Goal: Information Seeking & Learning: Compare options

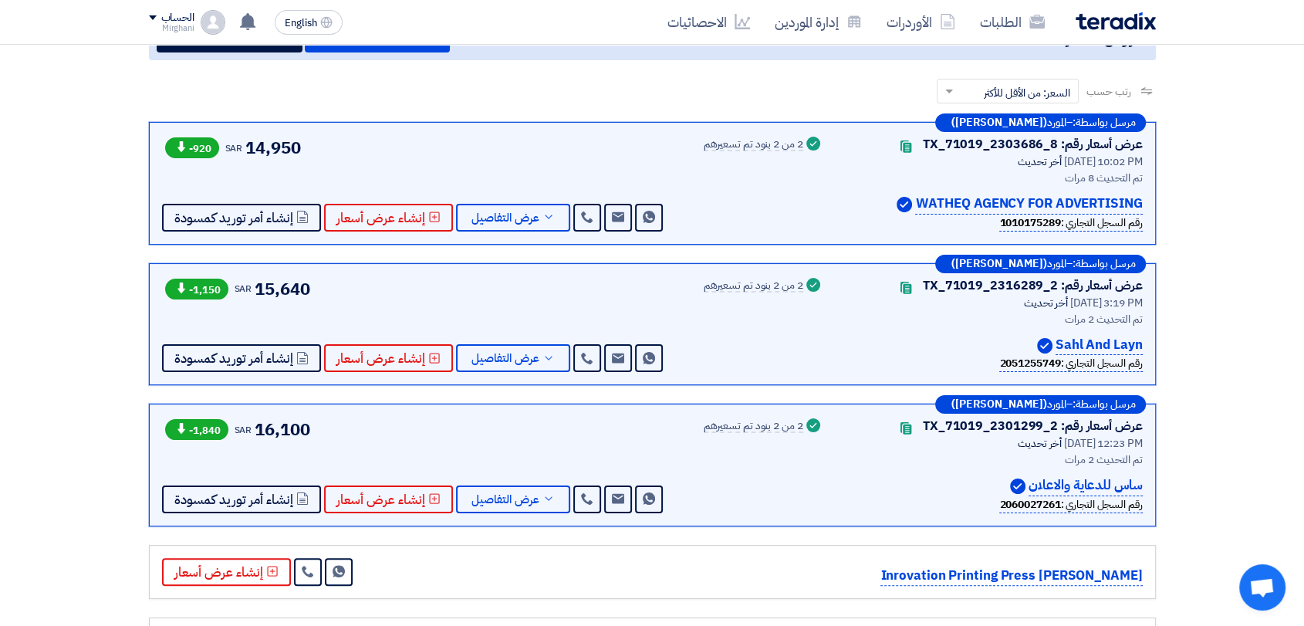
scroll to position [120, 0]
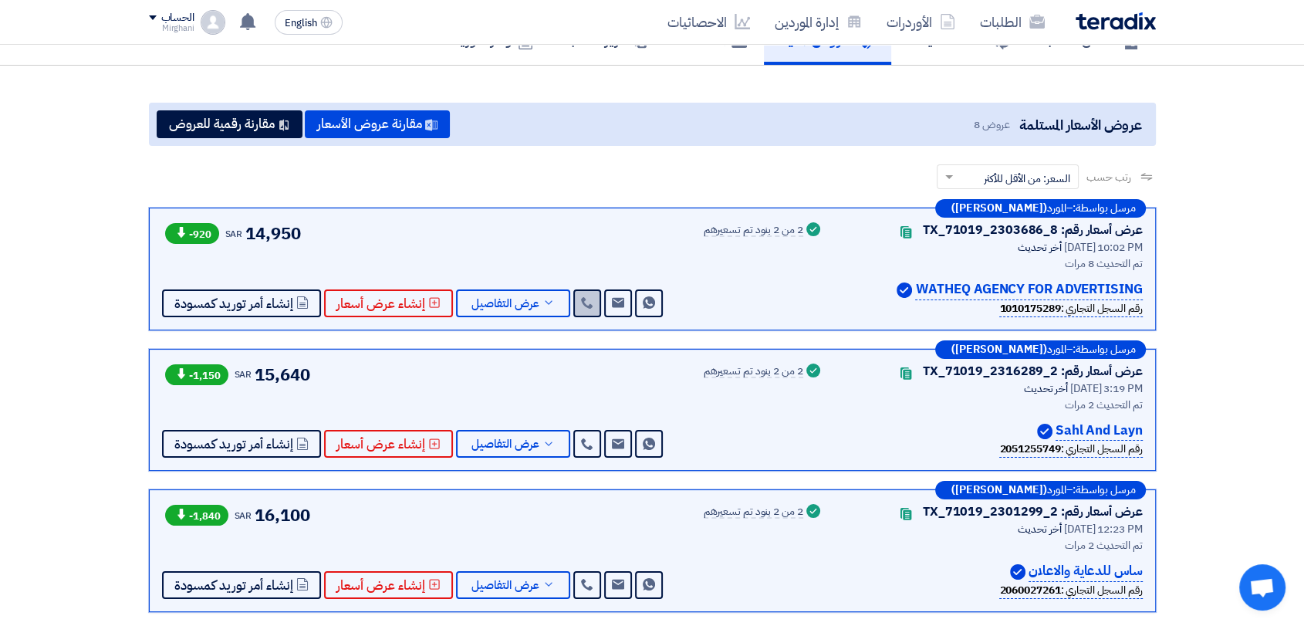
click at [583, 293] on link at bounding box center [587, 303] width 28 height 28
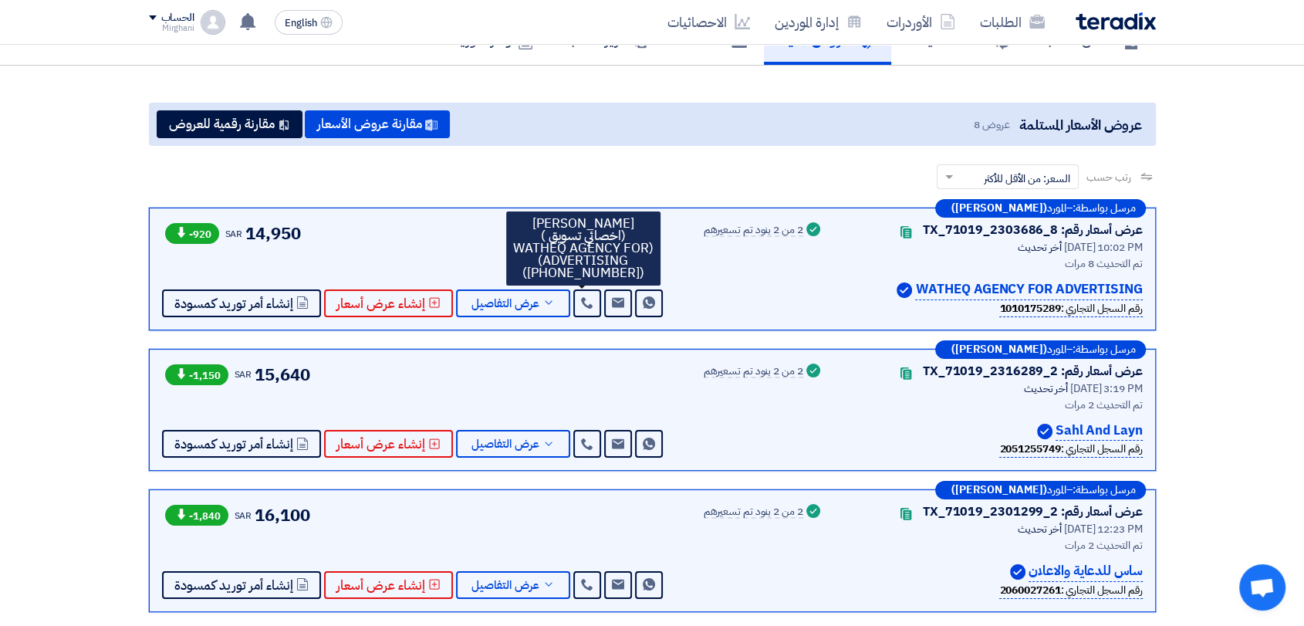
click at [532, 149] on app-buyer-offers "عروض الأسعار المستلمة عروض 8 مقارنة عروض الأسعار مقارنة رقمية للعروض رتب حسب رت…" at bounding box center [652, 563] width 1007 height 920
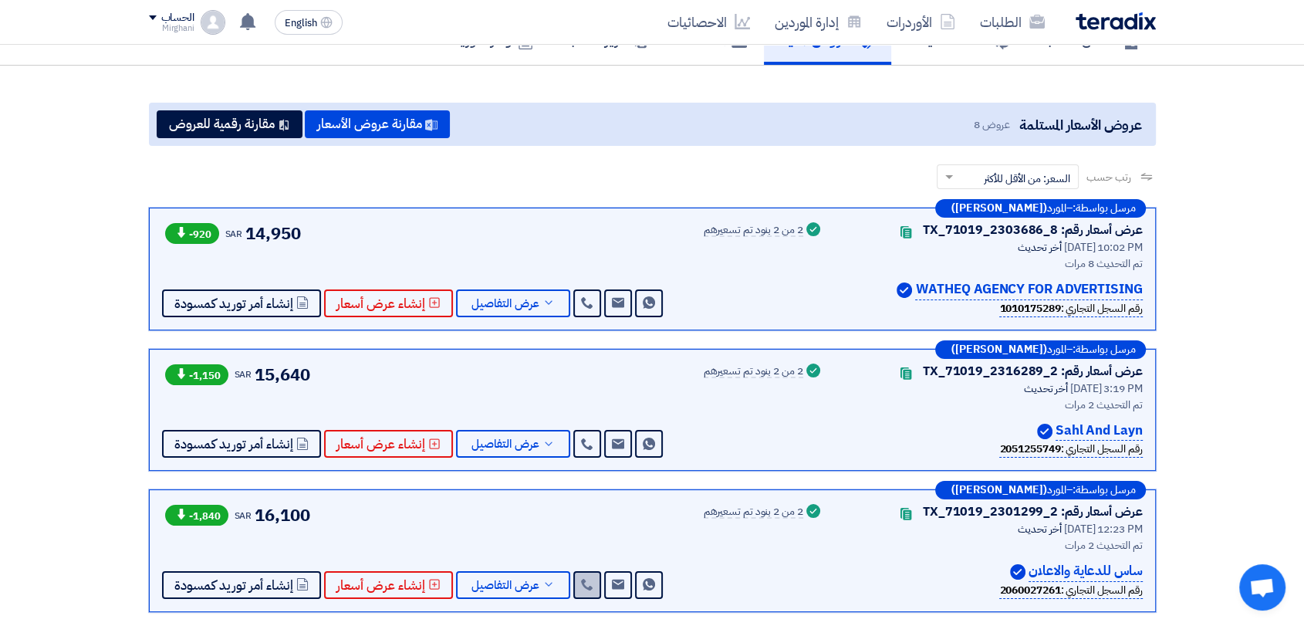
click at [588, 578] on icon at bounding box center [587, 584] width 12 height 12
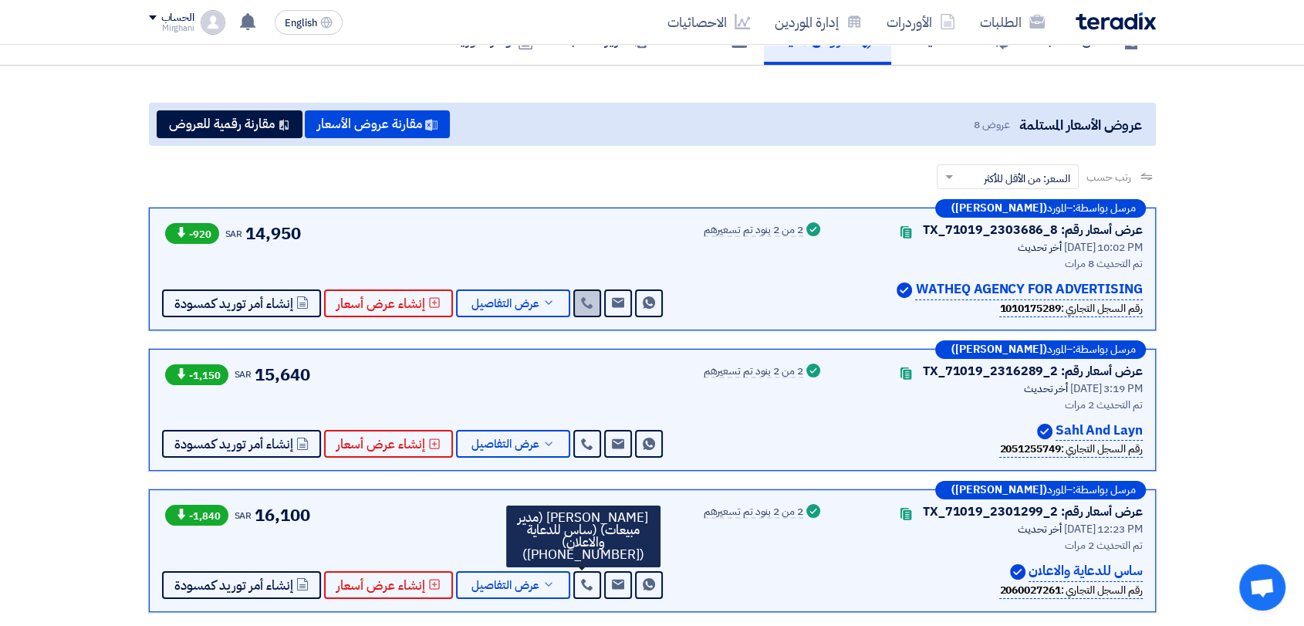
click at [593, 304] on link at bounding box center [587, 303] width 28 height 28
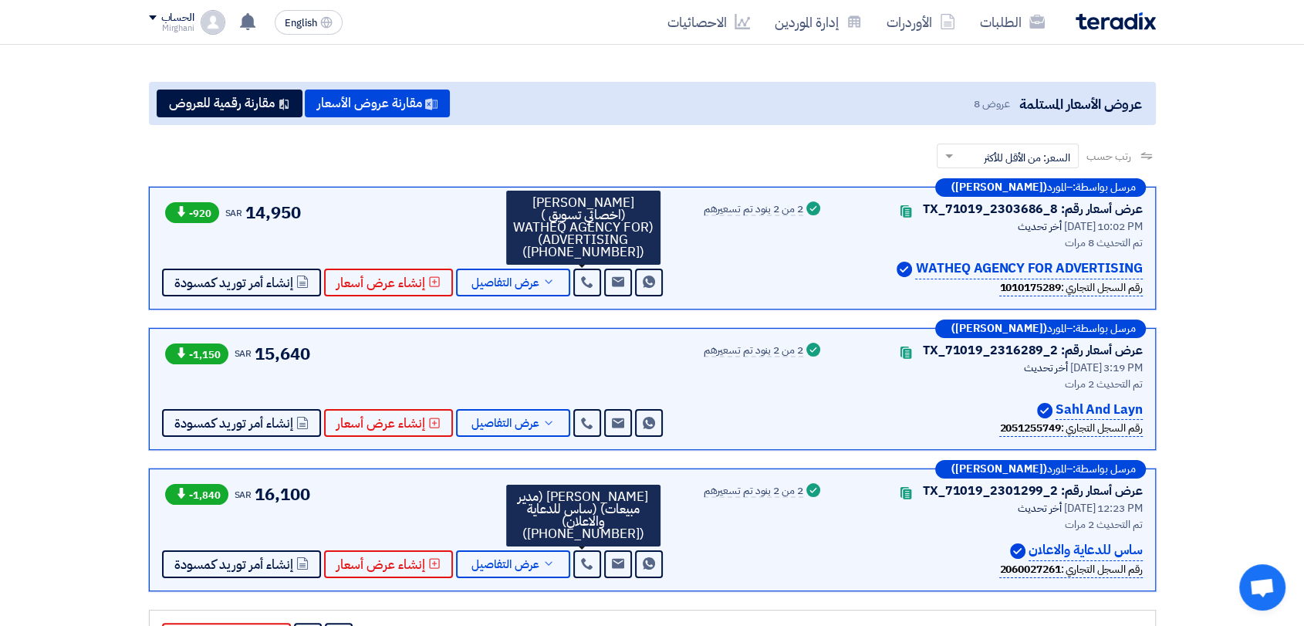
scroll to position [171, 0]
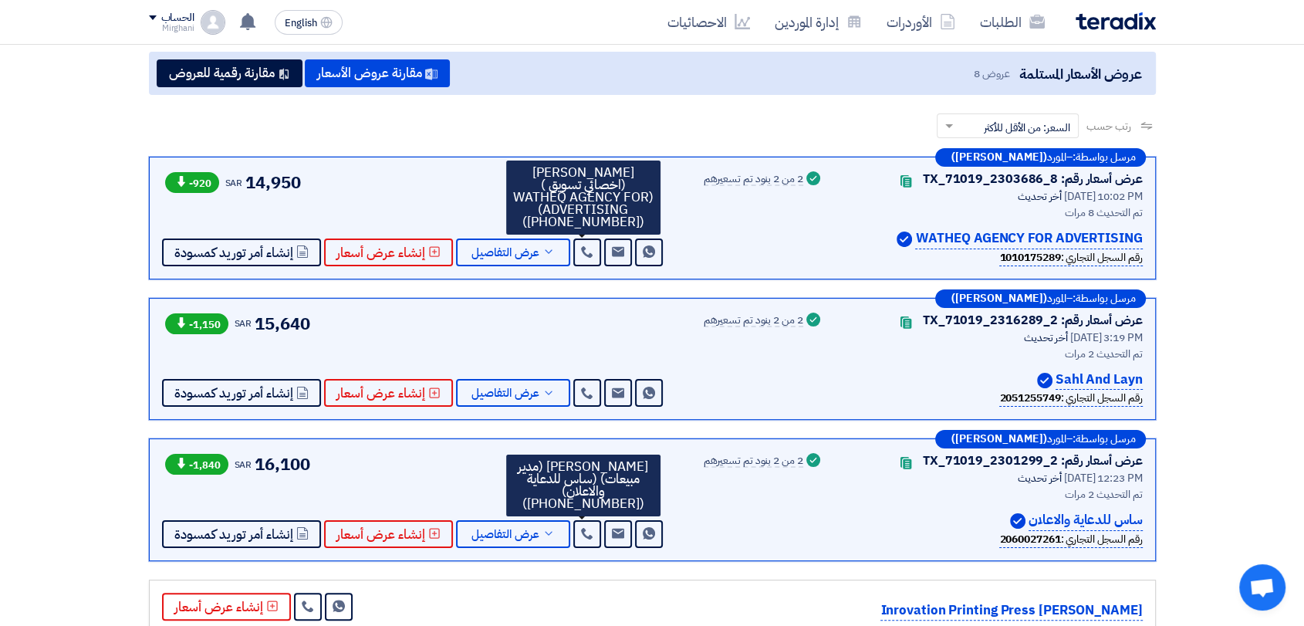
click at [1181, 409] on section "عروض الأسعار المستلمة عروض 8 مقارنة عروض الأسعار مقارنة رقمية للعروض رتب حسب رت…" at bounding box center [652, 509] width 1304 height 988
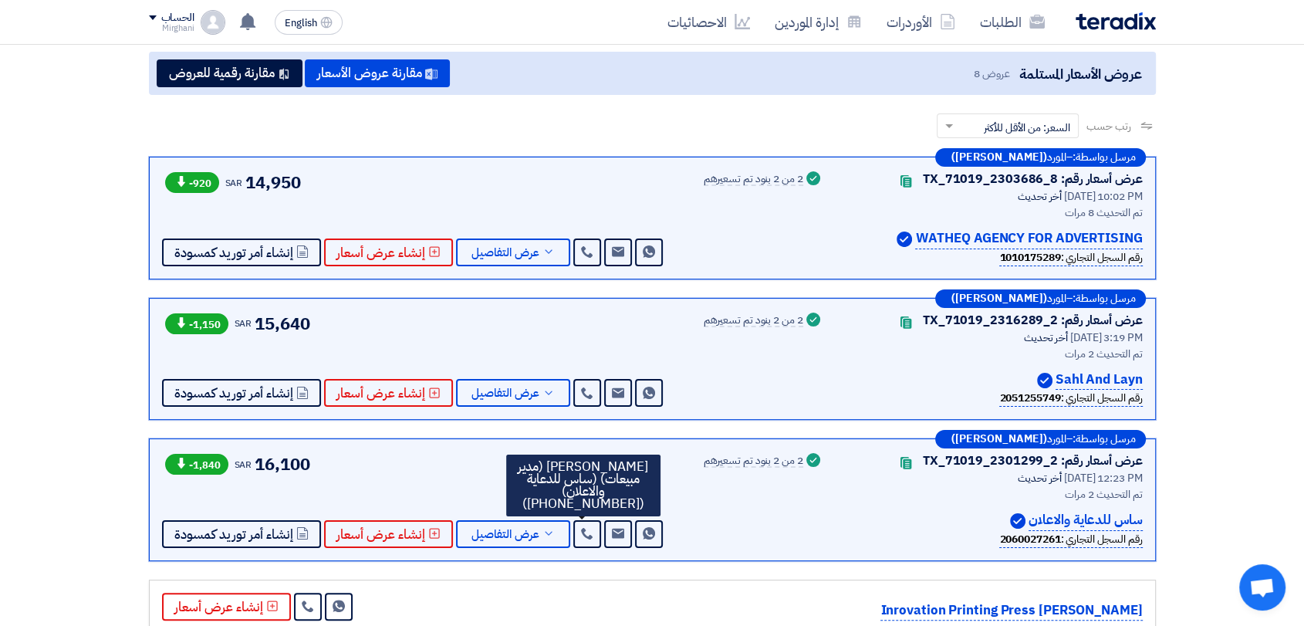
drag, startPoint x: 1007, startPoint y: 514, endPoint x: 1161, endPoint y: 526, distance: 154.0
click at [1161, 526] on div "مرسل بواسطة: – المورد (عاطف عبد الماجد) عرض أسعار رقم: TX_71019_2303686_8 Conta…" at bounding box center [652, 564] width 1030 height 814
click at [1174, 503] on section "عروض الأسعار المستلمة عروض 8 مقارنة عروض الأسعار مقارنة رقمية للعروض رتب حسب رت…" at bounding box center [652, 509] width 1304 height 988
drag, startPoint x: 1150, startPoint y: 515, endPoint x: 981, endPoint y: 528, distance: 169.5
click at [981, 528] on div "مرسل بواسطة: – المورد (Essam Mustafa) عرض أسعار رقم: TX_71019_2301299_2 Contact…" at bounding box center [652, 499] width 1007 height 123
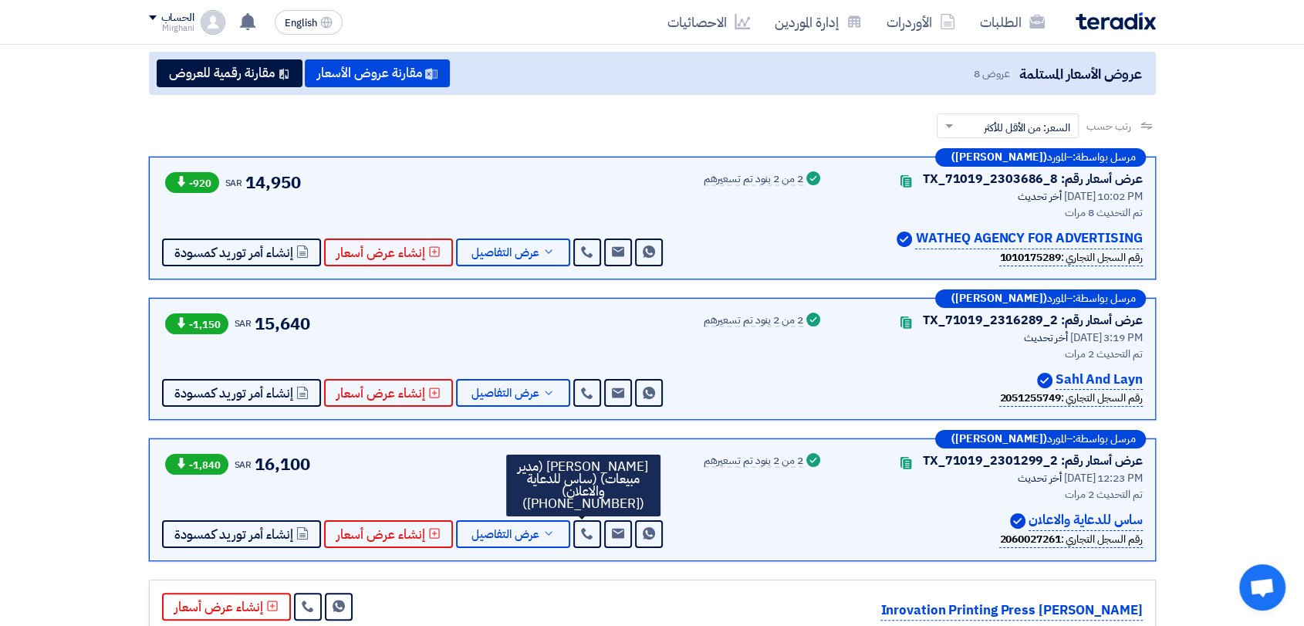
click at [1272, 386] on section "عروض الأسعار المستلمة عروض 8 مقارنة عروض الأسعار مقارنة رقمية للعروض رتب حسب رت…" at bounding box center [652, 509] width 1304 height 988
click at [787, 530] on div "Success 2 من 2 بنود تم تسعيرهم" at bounding box center [764, 499] width 120 height 96
click at [478, 529] on span "عرض التفاصيل" at bounding box center [505, 535] width 68 height 12
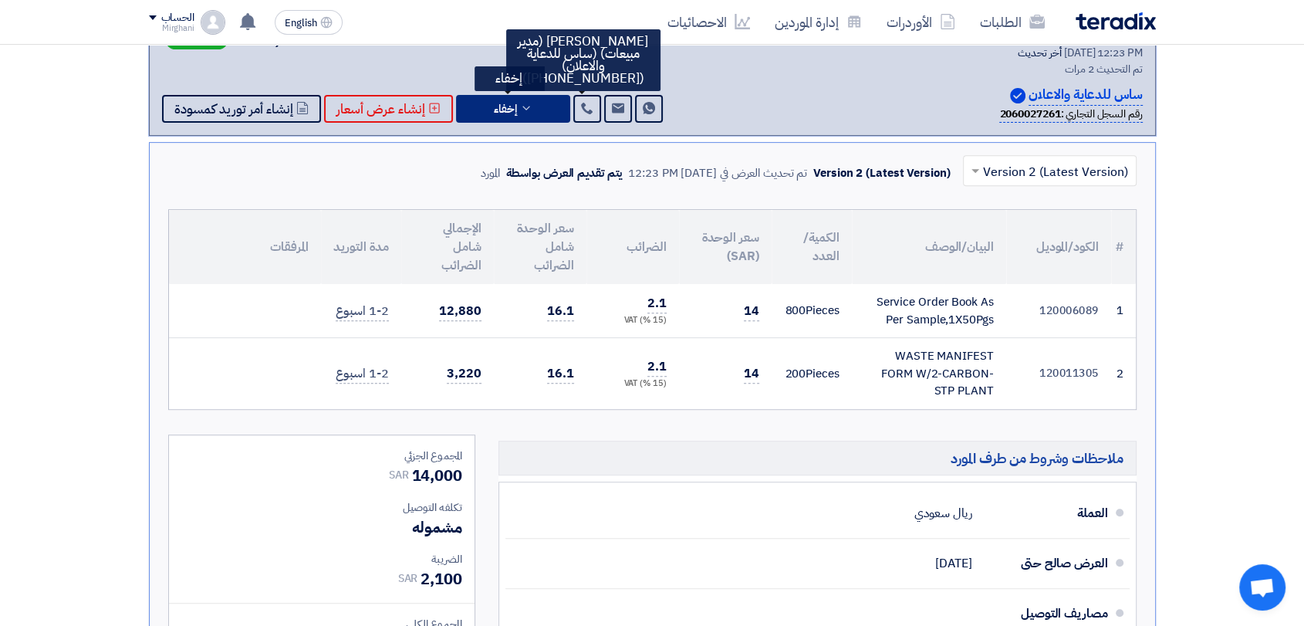
scroll to position [600, 0]
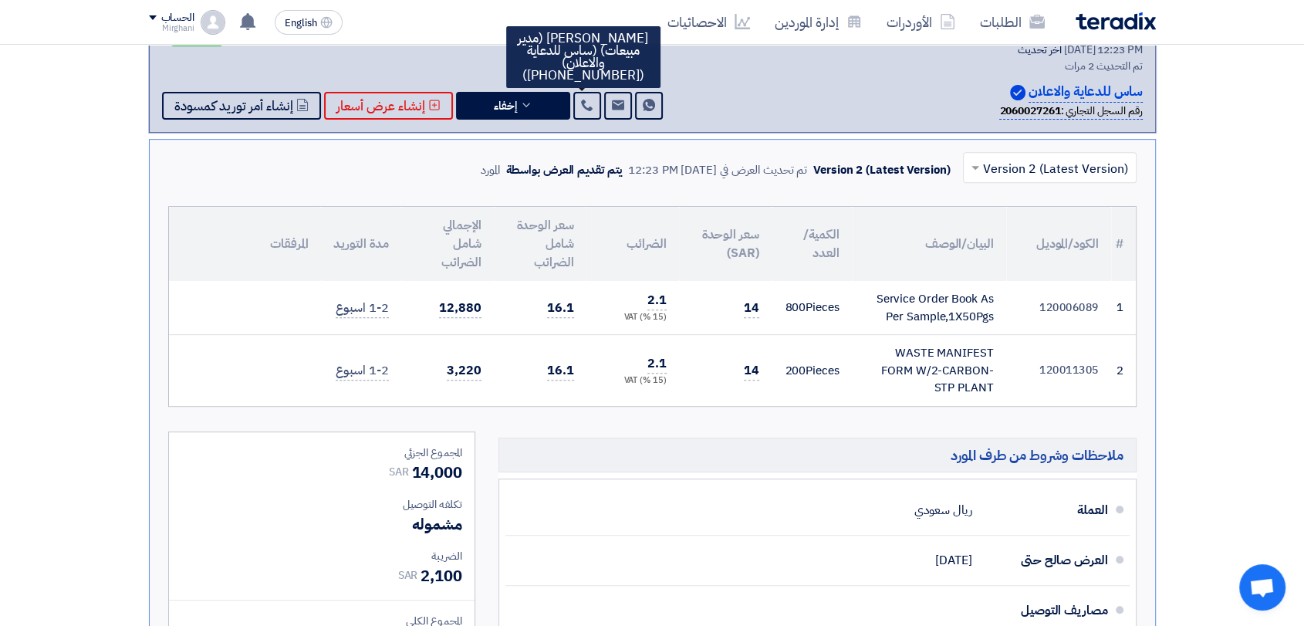
click at [1211, 323] on section "عروض الأسعار المستلمة عروض 8 مقارنة عروض الأسعار مقارنة رقمية للعروض رتب حسب رت…" at bounding box center [652, 394] width 1304 height 1617
click at [503, 100] on span "إخفاء" at bounding box center [505, 106] width 23 height 12
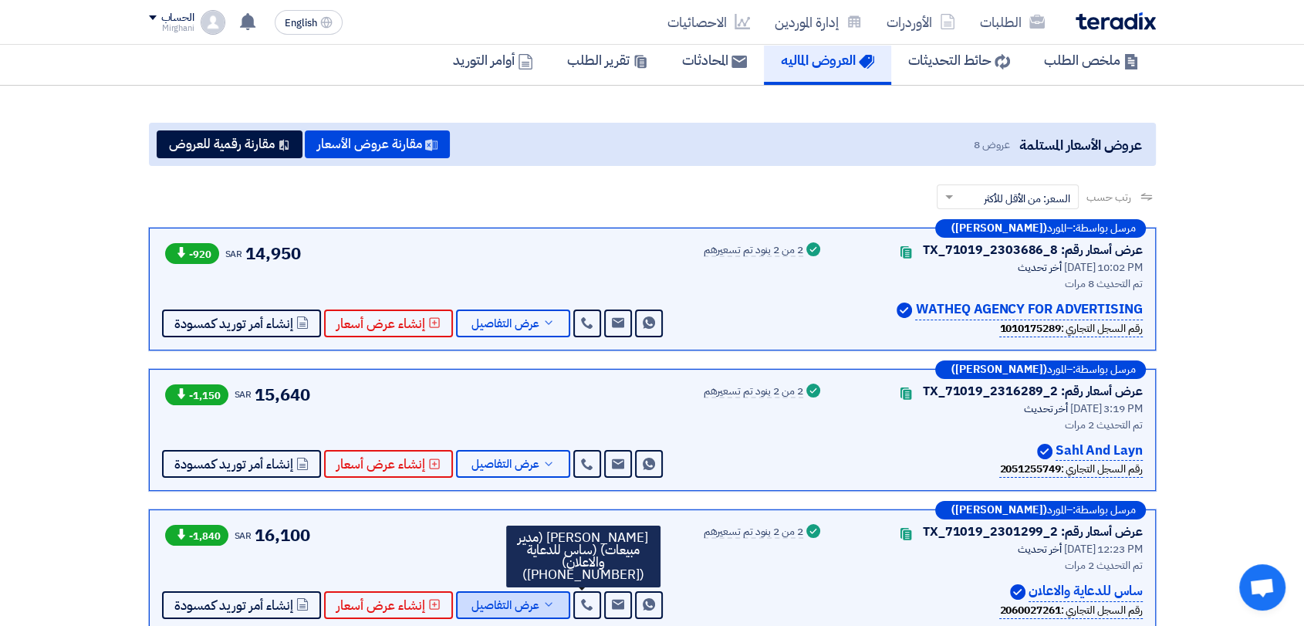
scroll to position [171, 0]
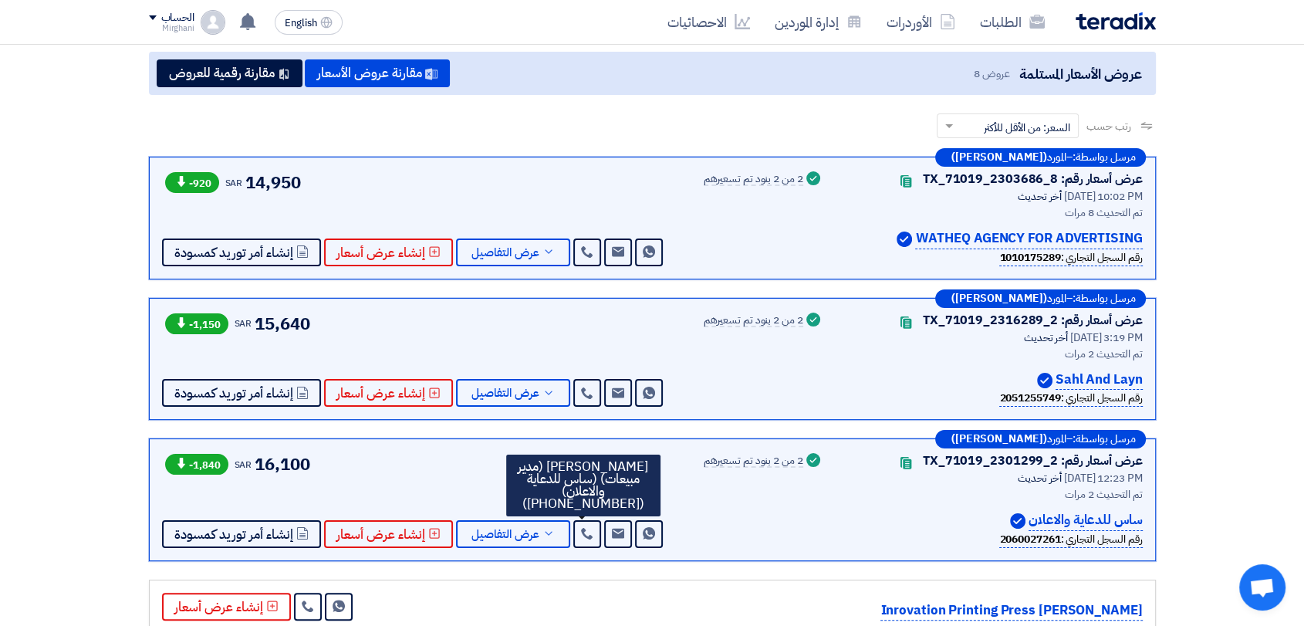
click at [1298, 340] on section "عروض الأسعار المستلمة عروض 8 مقارنة عروض الأسعار مقارنة رقمية للعروض رتب حسب رت…" at bounding box center [652, 509] width 1304 height 988
click at [484, 529] on span "عرض التفاصيل" at bounding box center [505, 535] width 68 height 12
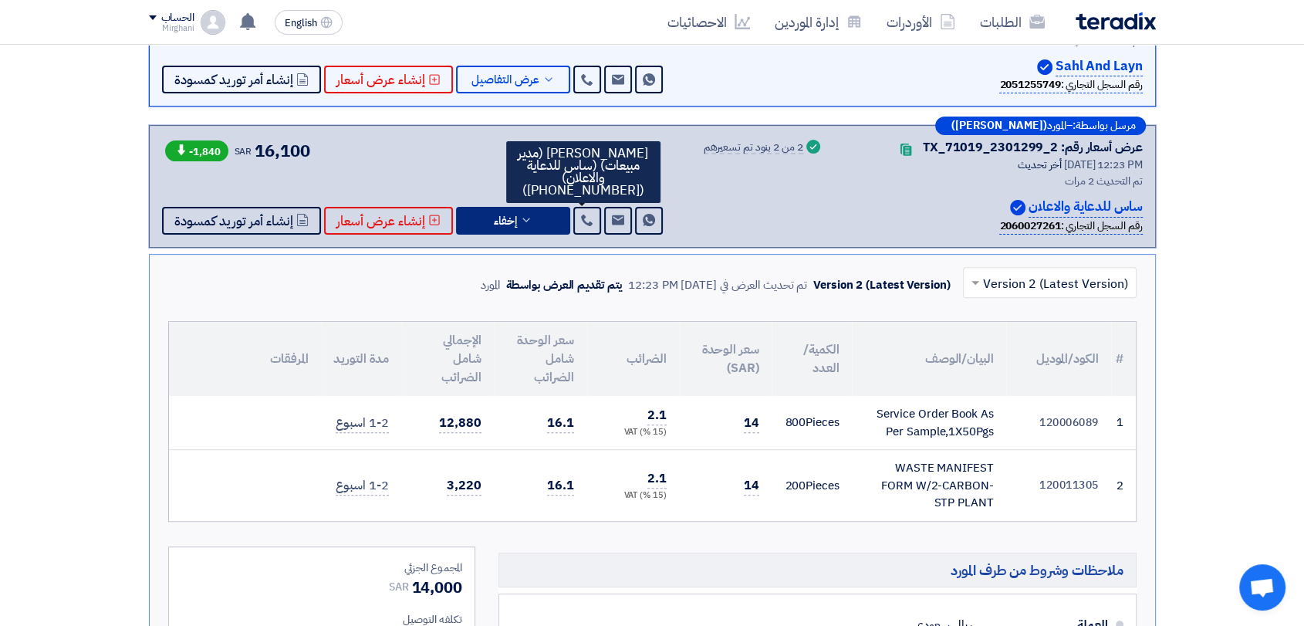
scroll to position [514, 0]
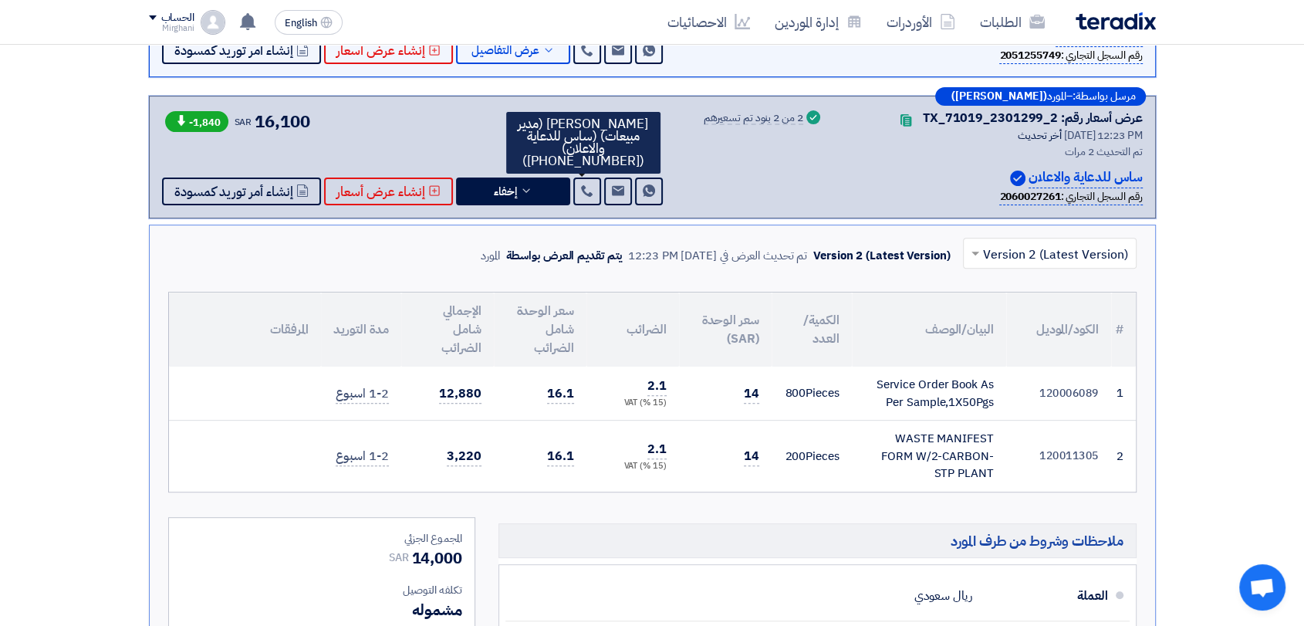
drag, startPoint x: 740, startPoint y: 388, endPoint x: 763, endPoint y: 404, distance: 28.3
click at [763, 404] on td "14" at bounding box center [725, 394] width 93 height 54
drag, startPoint x: 738, startPoint y: 449, endPoint x: 761, endPoint y: 464, distance: 27.4
click at [761, 464] on td "14" at bounding box center [725, 456] width 93 height 71
click at [753, 482] on td "14" at bounding box center [725, 456] width 93 height 71
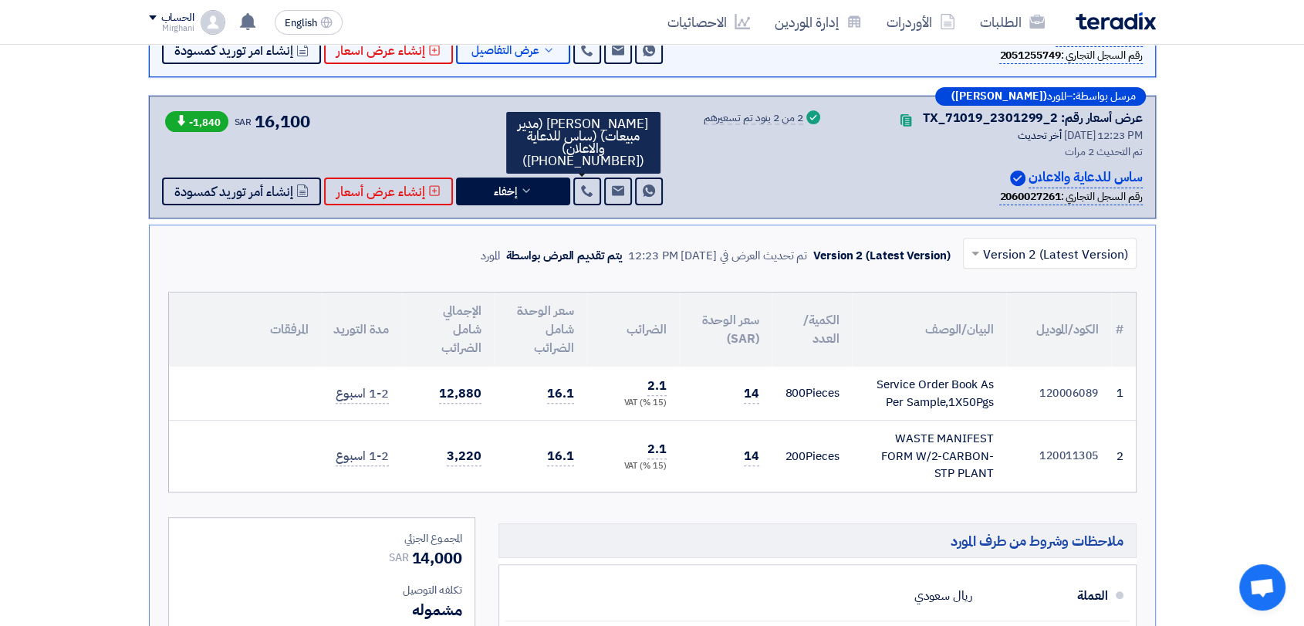
click at [750, 483] on td "14" at bounding box center [725, 456] width 93 height 71
click at [728, 465] on td "14" at bounding box center [725, 456] width 93 height 71
drag, startPoint x: 742, startPoint y: 394, endPoint x: 763, endPoint y: 421, distance: 34.6
click at [765, 404] on td "14" at bounding box center [725, 394] width 93 height 54
click at [759, 447] on span "14" at bounding box center [751, 456] width 15 height 19
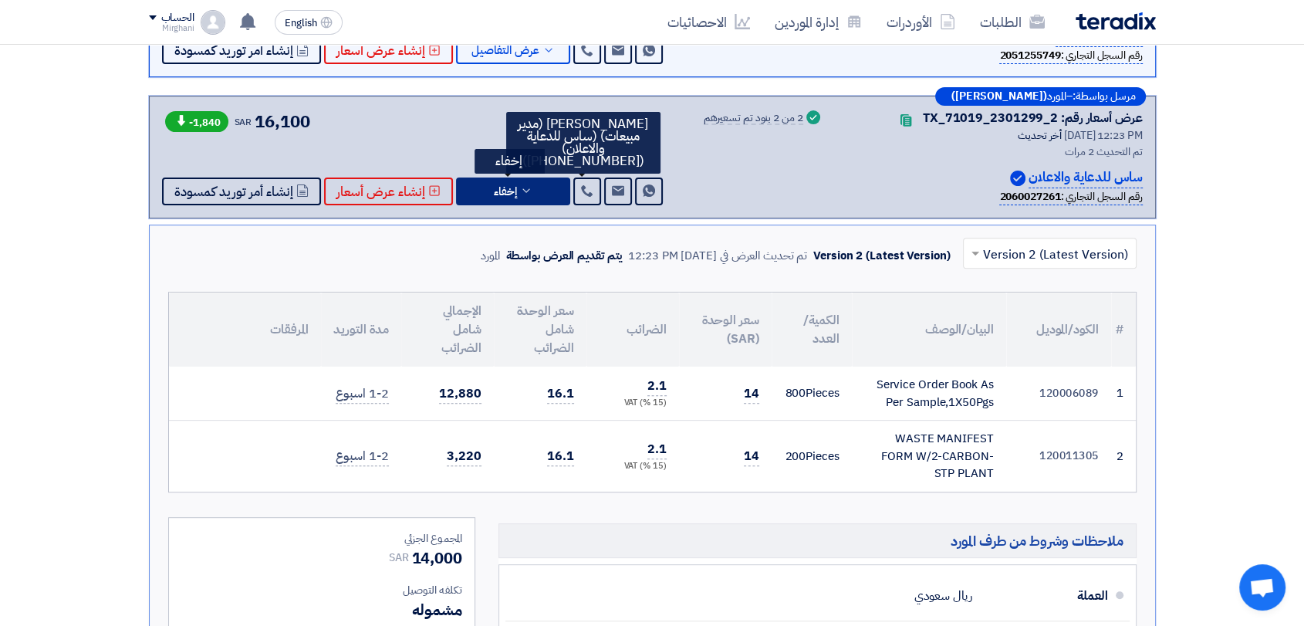
click at [533, 196] on button "إخفاء" at bounding box center [513, 191] width 114 height 28
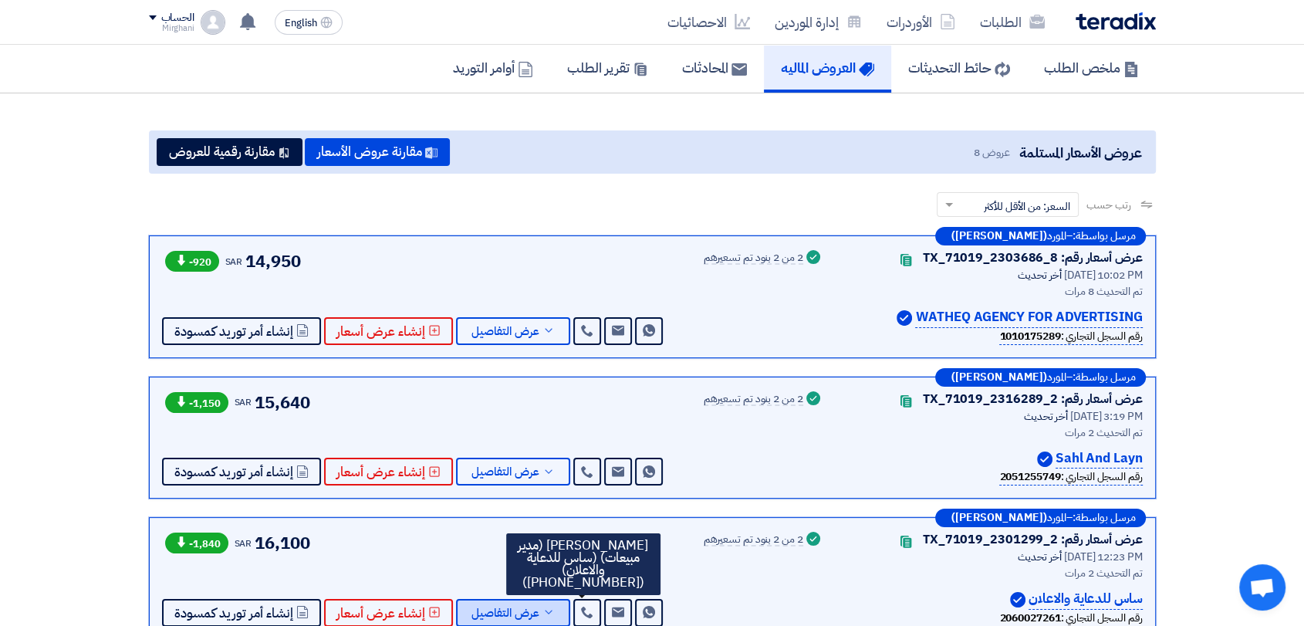
scroll to position [86, 0]
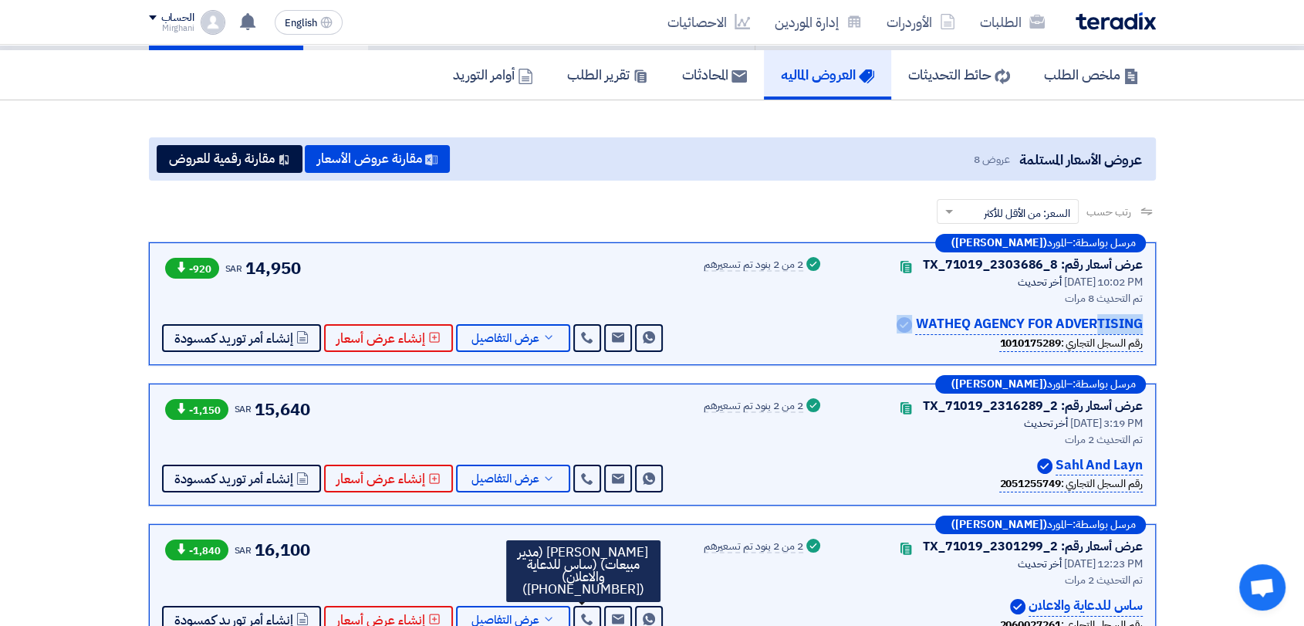
drag, startPoint x: 892, startPoint y: 325, endPoint x: 1185, endPoint y: 324, distance: 293.2
click at [1185, 324] on section "عروض الأسعار المستلمة عروض 8 مقارنة عروض الأسعار مقارنة رقمية للعروض رتب حسب رت…" at bounding box center [652, 594] width 1304 height 988
drag, startPoint x: 1151, startPoint y: 324, endPoint x: 872, endPoint y: 330, distance: 279.4
click at [872, 330] on div "مرسل بواسطة: – المورد (عاطف عبد الماجد) عرض أسعار رقم: TX_71019_2303686_8 Conta…" at bounding box center [652, 303] width 1007 height 123
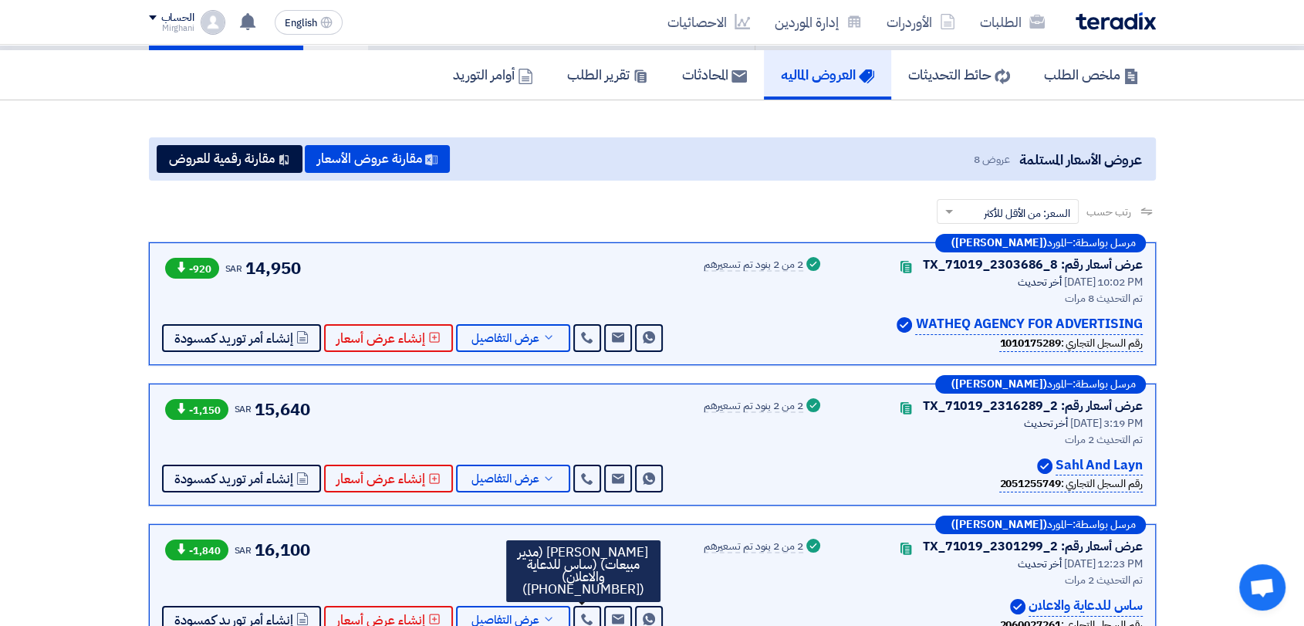
click at [895, 346] on div "رقم السجل التجاري : 1010175289" at bounding box center [992, 343] width 301 height 17
drag, startPoint x: 909, startPoint y: 326, endPoint x: 1215, endPoint y: 330, distance: 305.6
click at [1215, 330] on section "عروض الأسعار المستلمة عروض 8 مقارنة عروض الأسعار مقارنة رقمية للعروض رتب حسب رت…" at bounding box center [652, 594] width 1304 height 988
click at [506, 333] on span "عرض التفاصيل" at bounding box center [505, 339] width 68 height 12
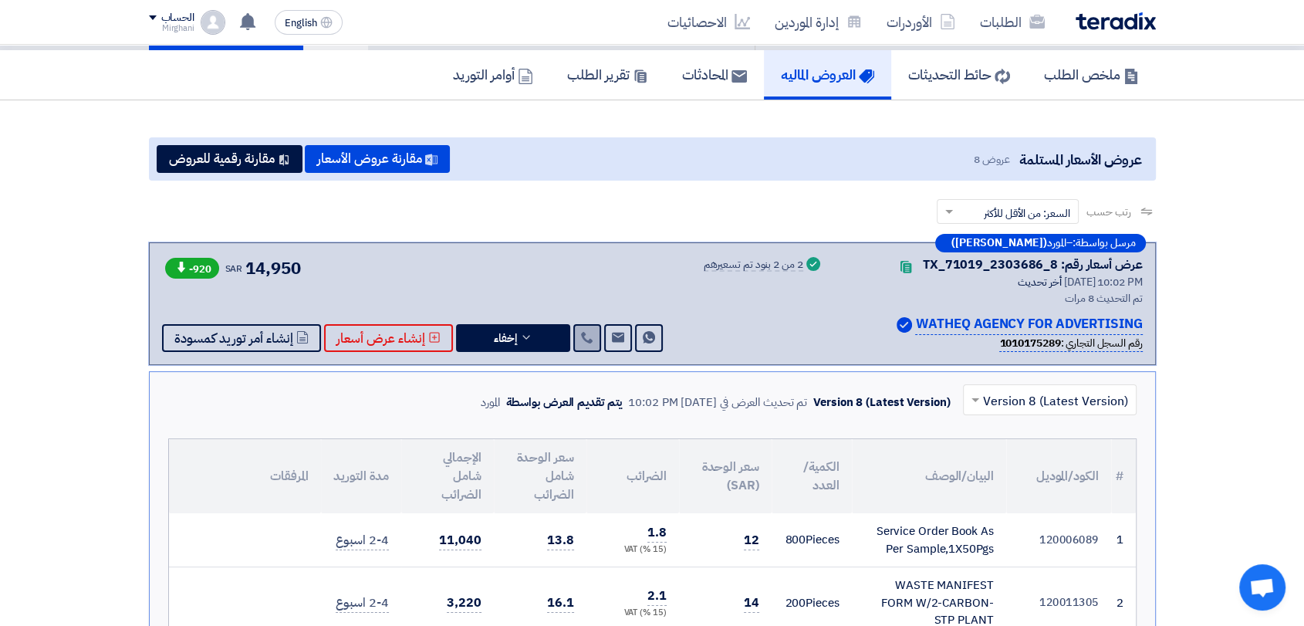
click at [581, 338] on use at bounding box center [587, 338] width 12 height 12
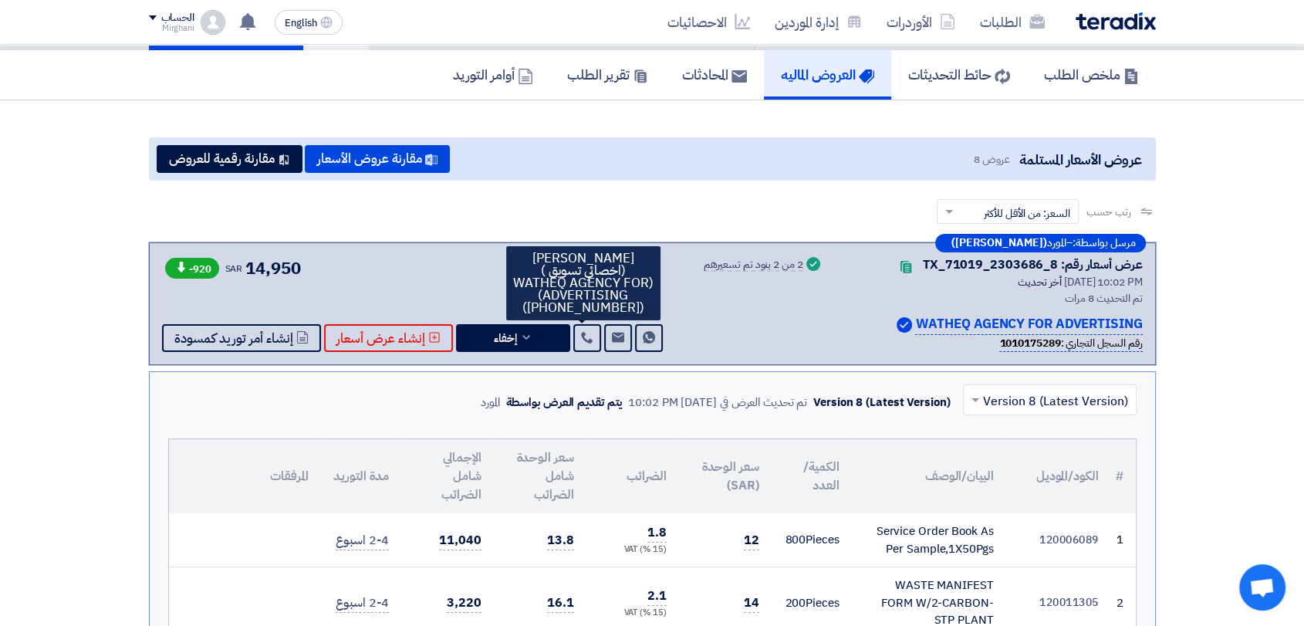
click at [692, 295] on div "عرض أسعار رقم: TX_71019_2303686_8 Contacts أخر تحديث 18 Aug 2025, 10:02 PM تم ا…" at bounding box center [652, 303] width 981 height 96
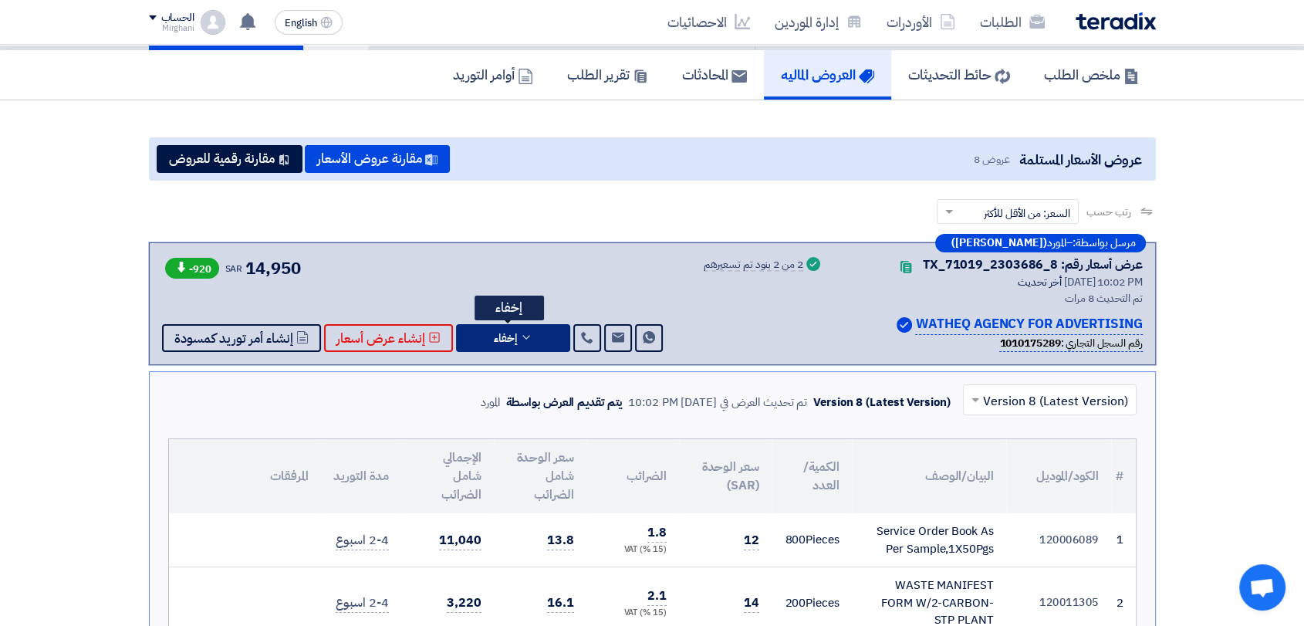
click at [524, 344] on button "إخفاء" at bounding box center [513, 338] width 114 height 28
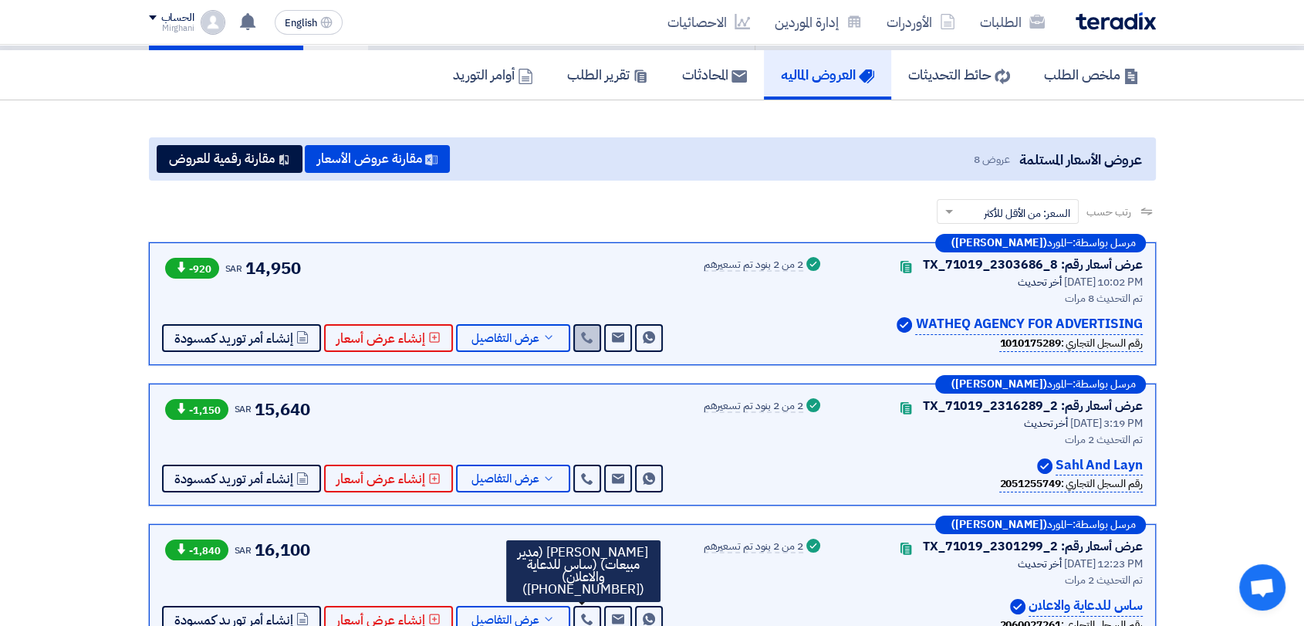
click at [586, 340] on use at bounding box center [587, 338] width 12 height 12
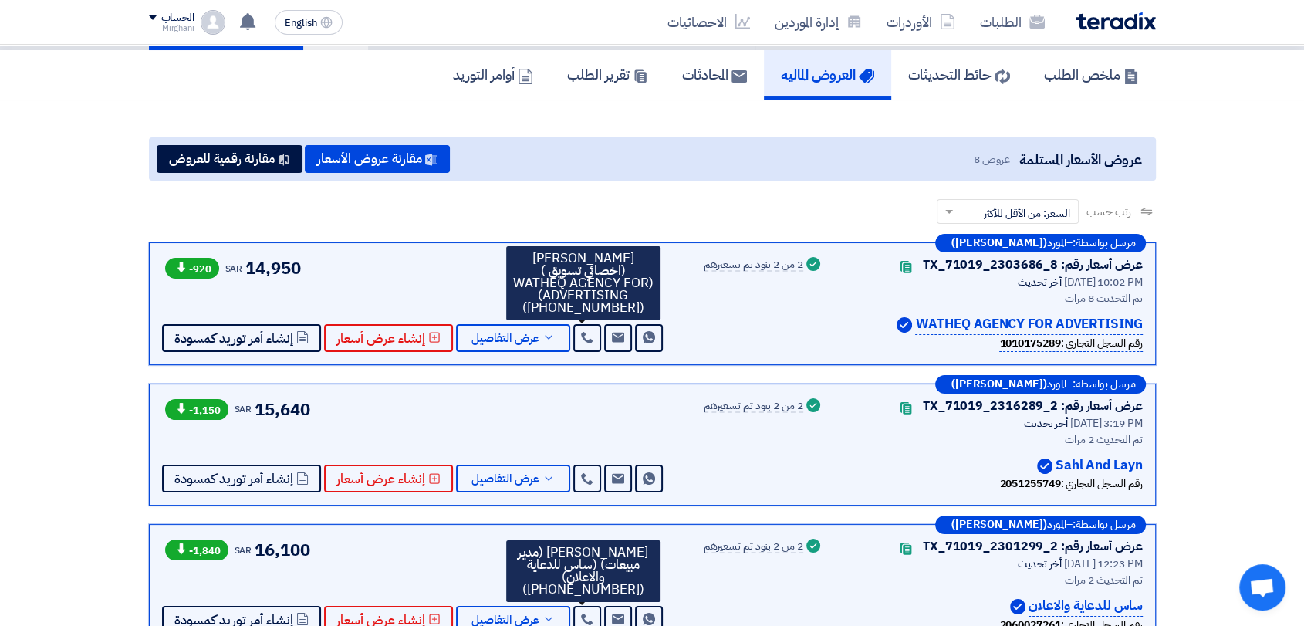
click at [759, 336] on div "Success 2 من 2 بنود تم تسعيرهم" at bounding box center [764, 303] width 120 height 96
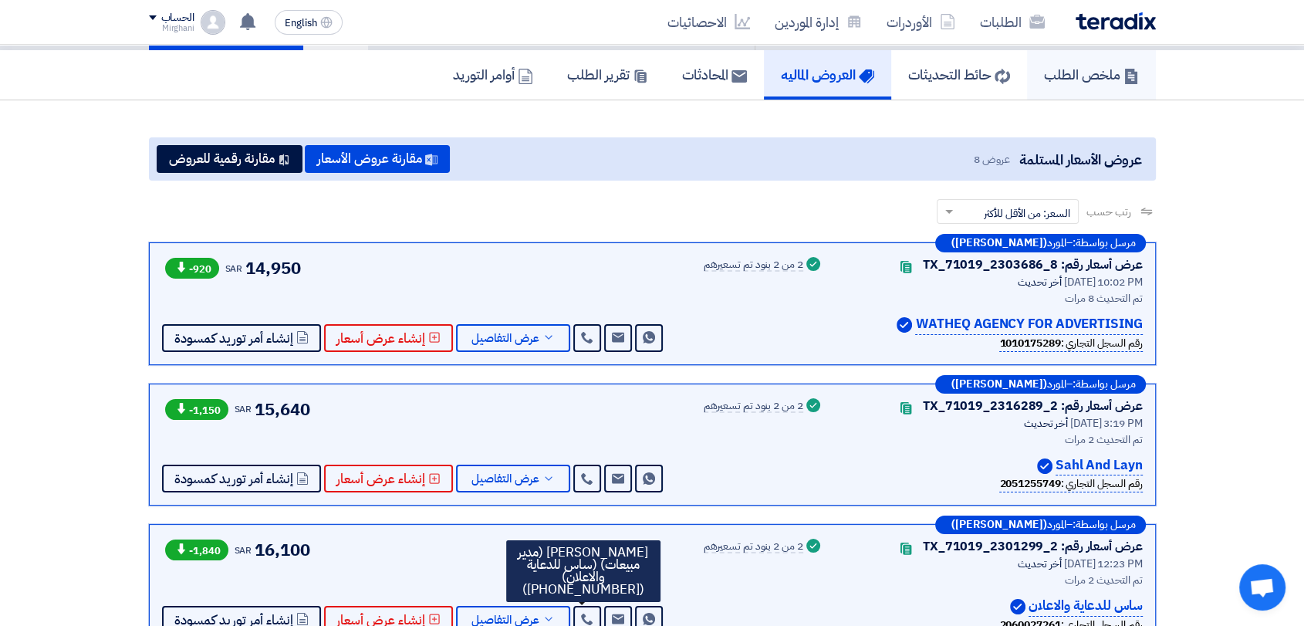
click at [1053, 79] on h5 "ملخص الطلب" at bounding box center [1091, 75] width 95 height 18
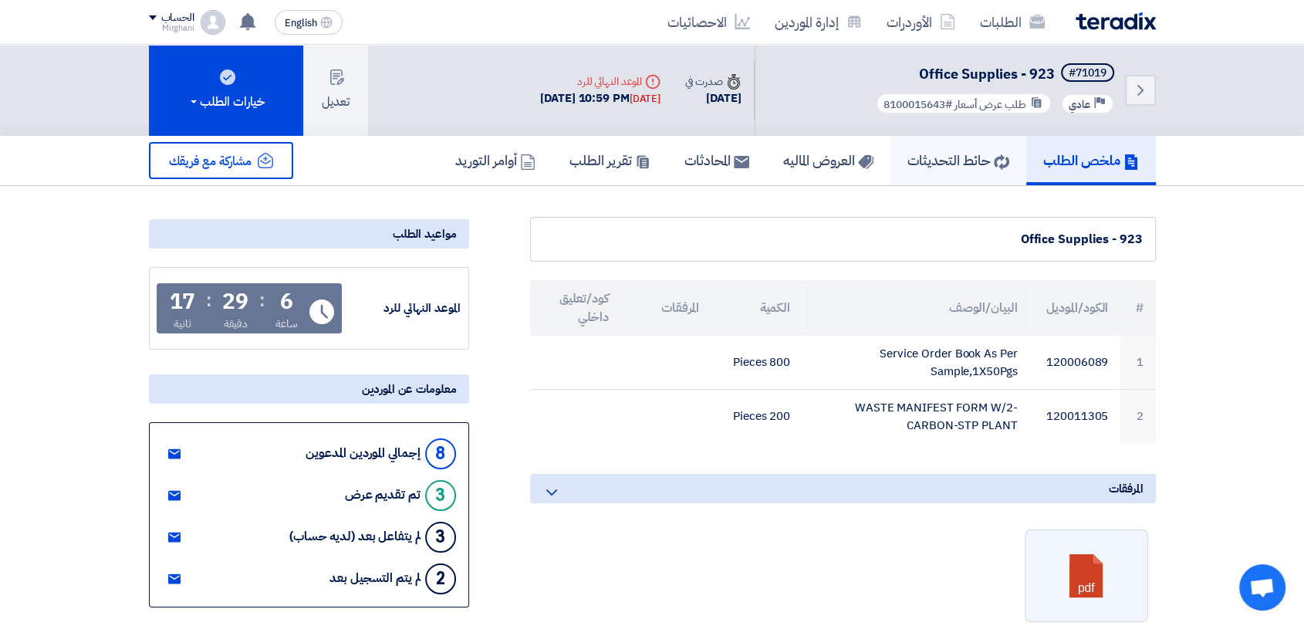
click at [940, 164] on h5 "حائط التحديثات" at bounding box center [958, 160] width 102 height 18
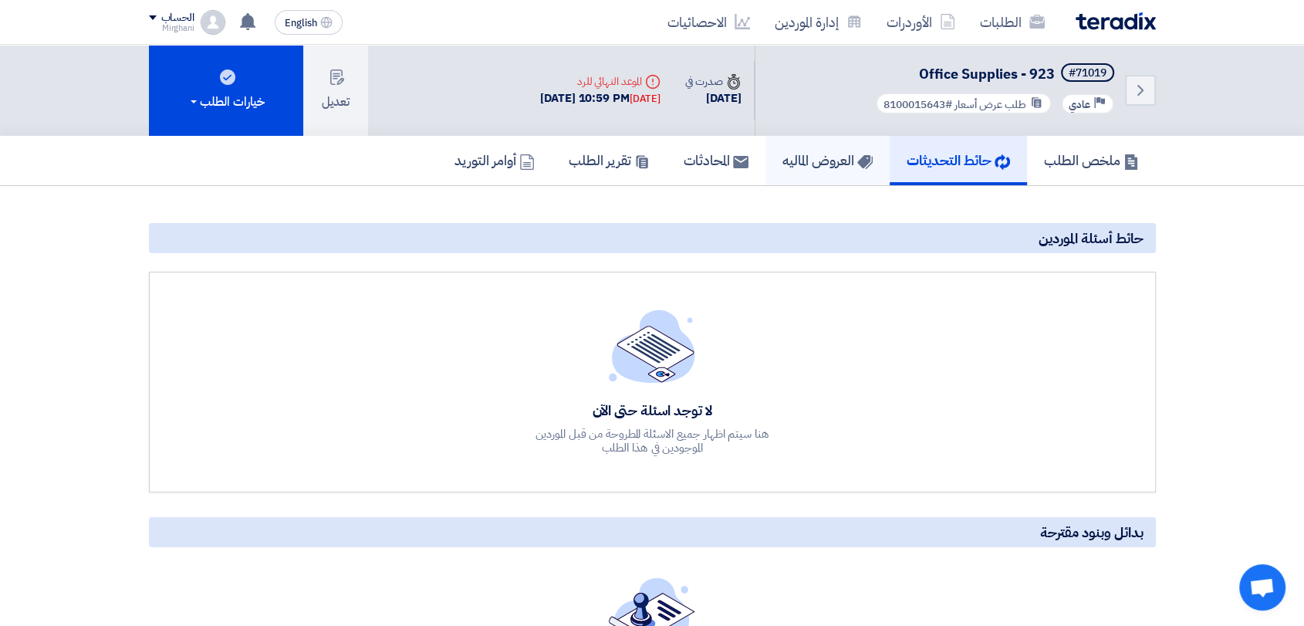
click at [796, 164] on h5 "العروض الماليه" at bounding box center [827, 160] width 90 height 18
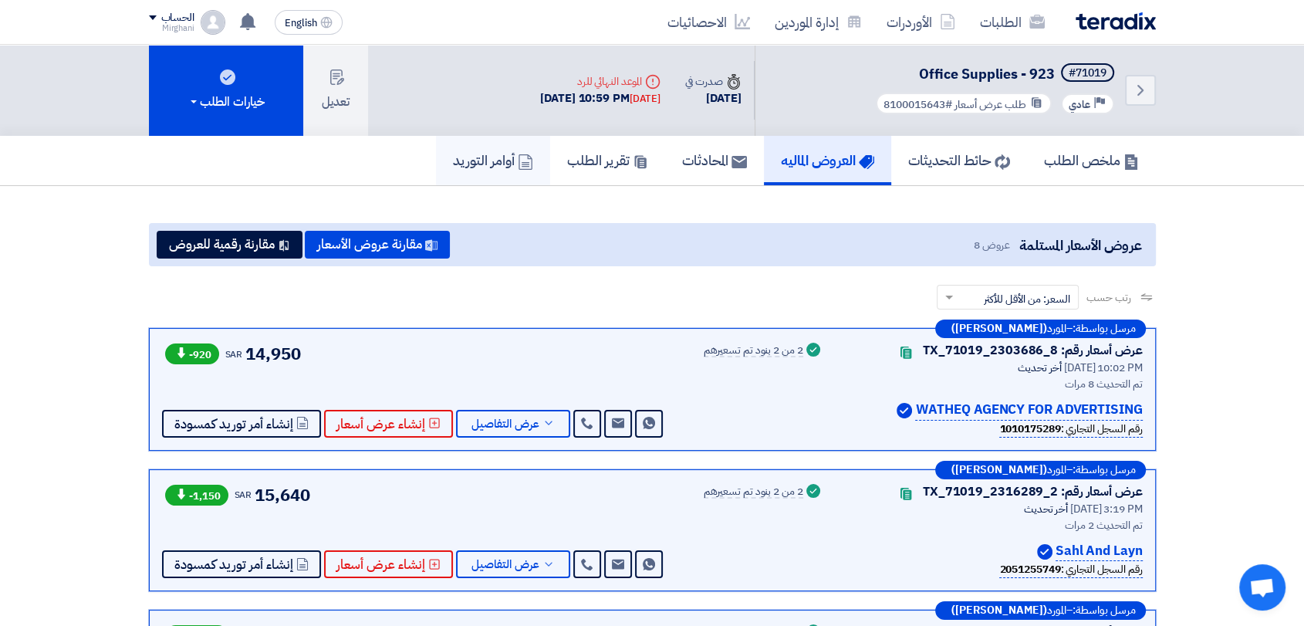
click at [522, 162] on link "أوامر التوريد" at bounding box center [493, 160] width 114 height 49
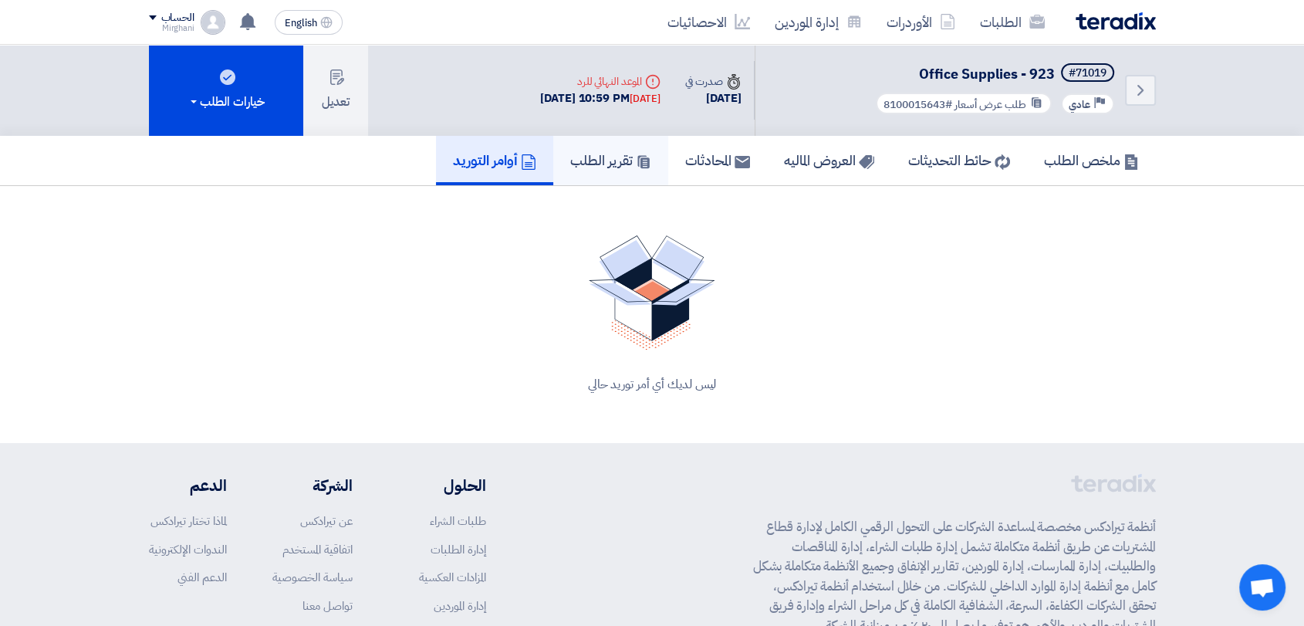
click at [637, 167] on use at bounding box center [643, 161] width 12 height 13
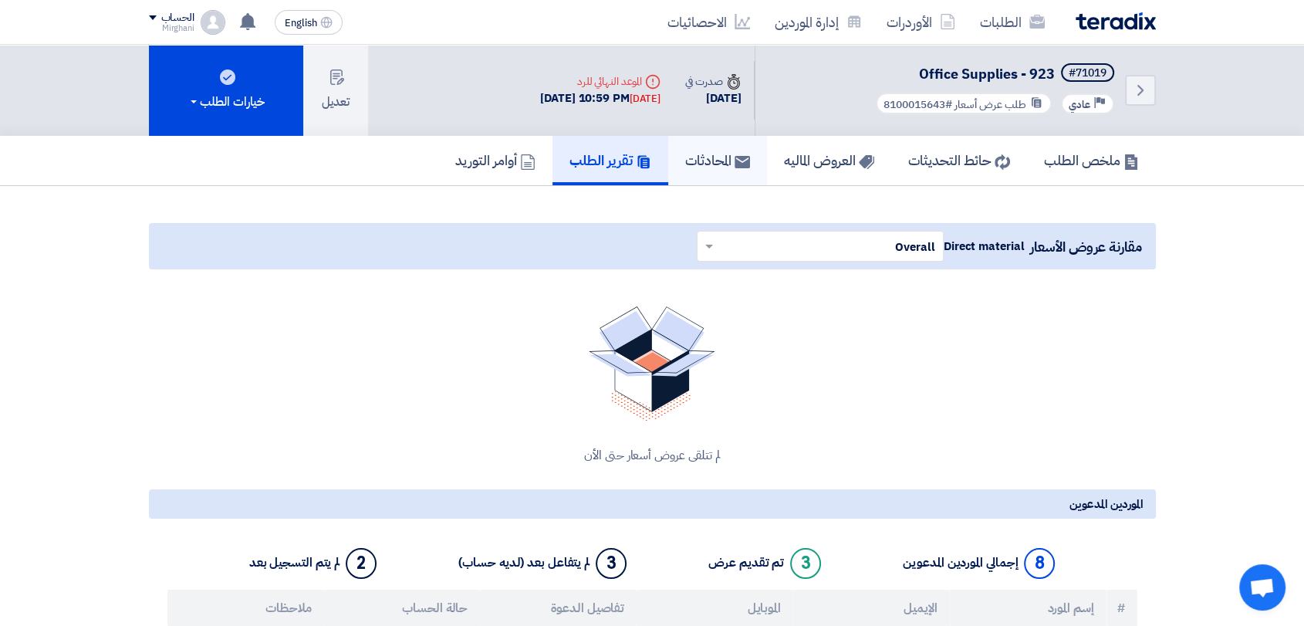
click at [715, 167] on h5 "المحادثات" at bounding box center [717, 160] width 65 height 18
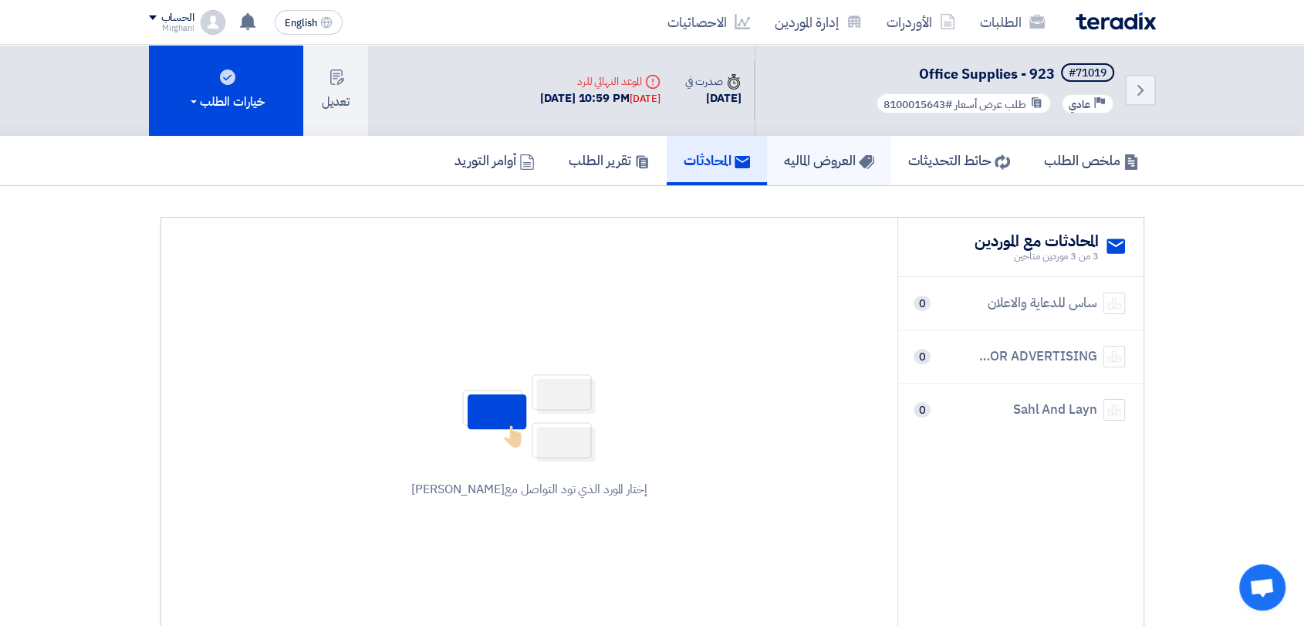
click at [815, 162] on h5 "العروض الماليه" at bounding box center [829, 160] width 90 height 18
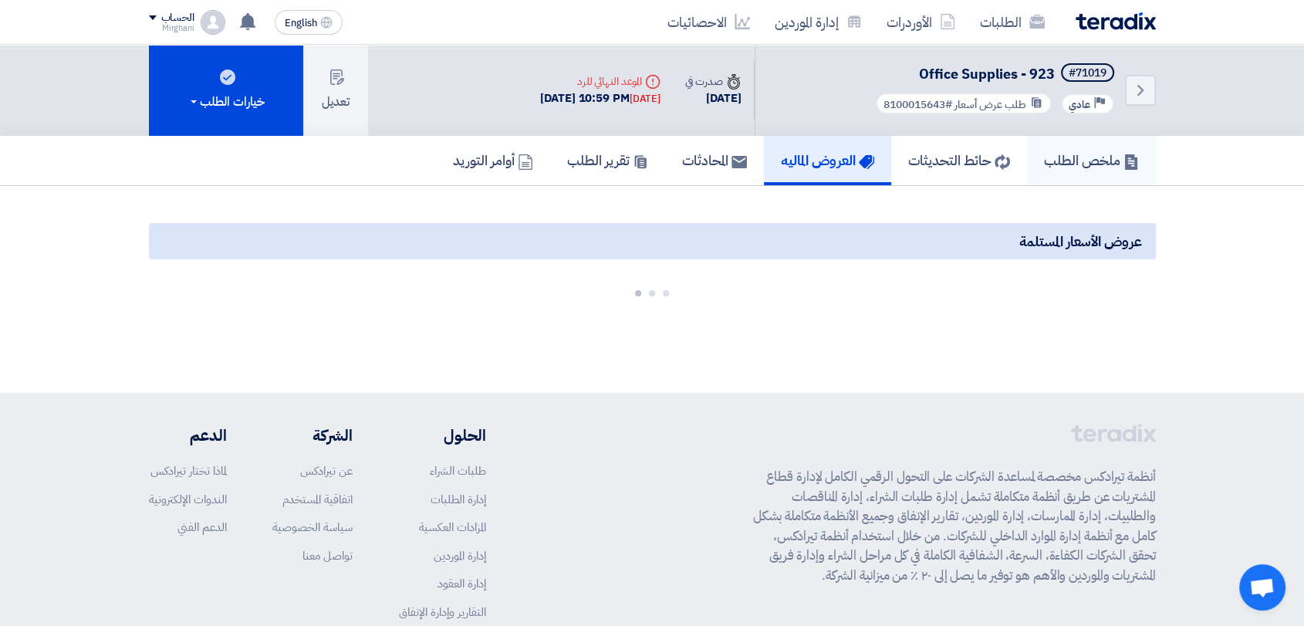
click at [1067, 157] on h5 "ملخص الطلب" at bounding box center [1091, 160] width 95 height 18
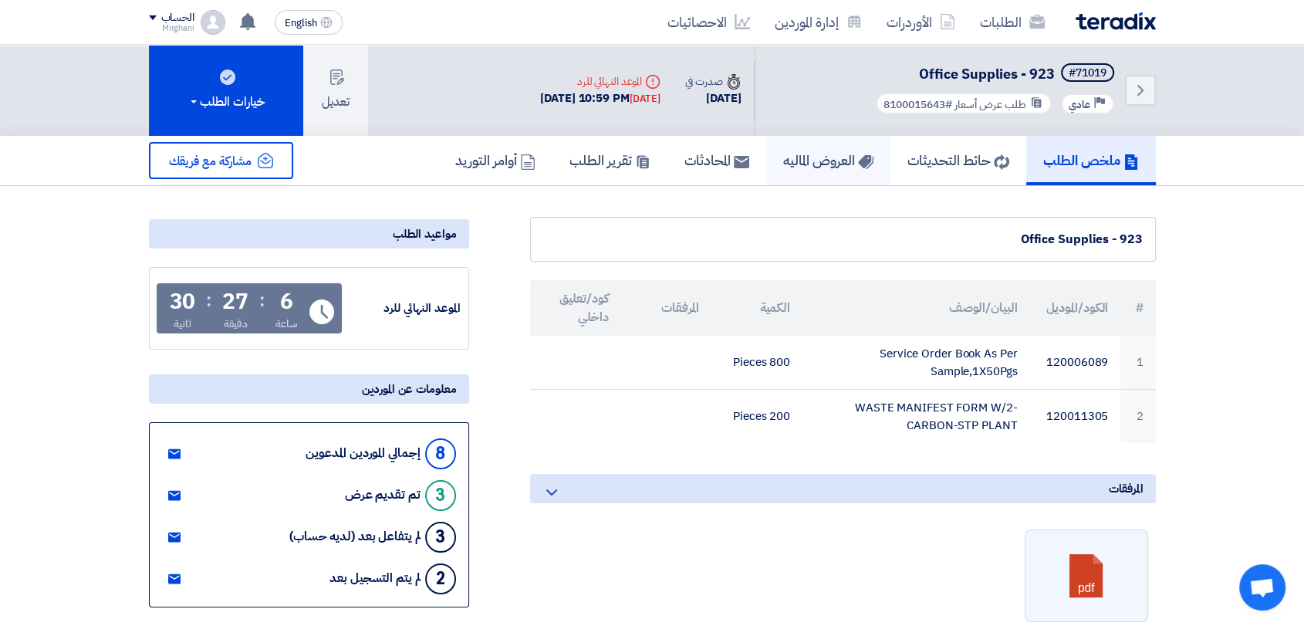
click at [798, 181] on link "العروض الماليه" at bounding box center [828, 160] width 124 height 49
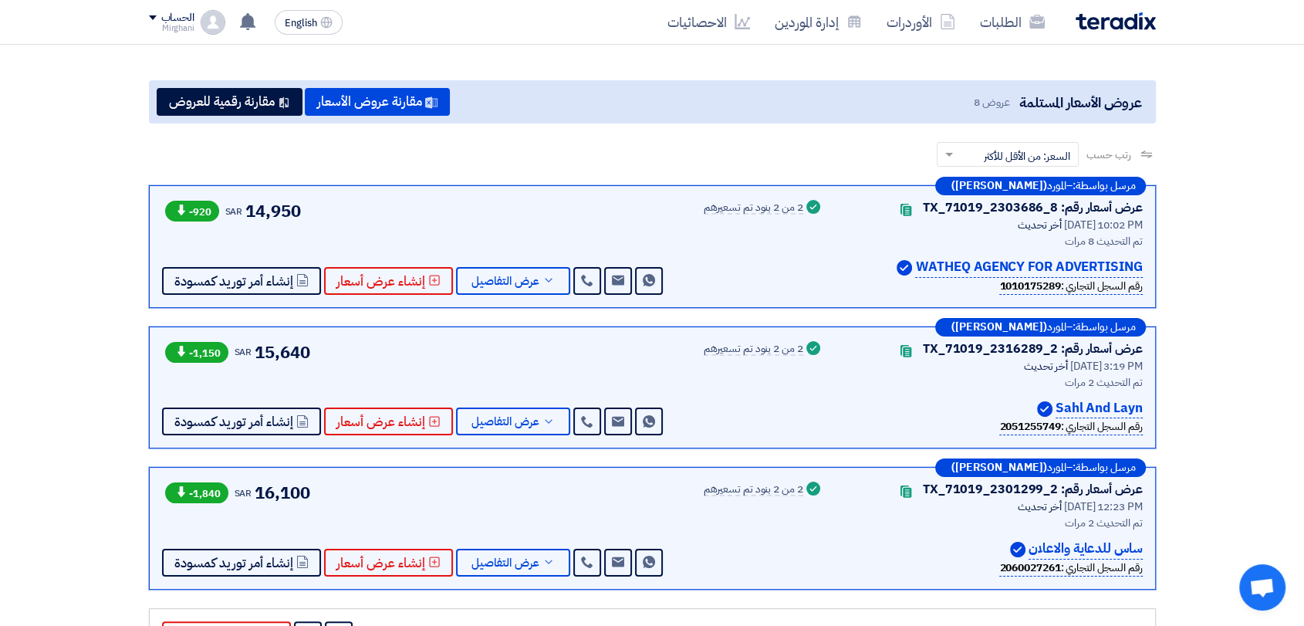
scroll to position [171, 0]
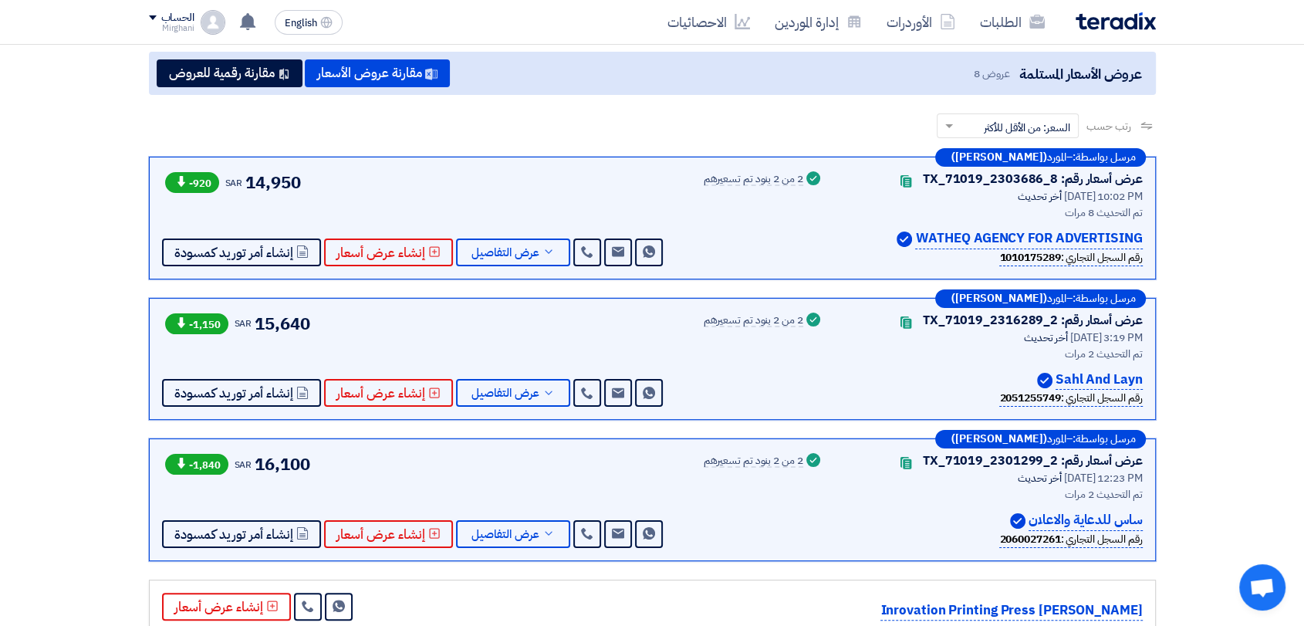
drag, startPoint x: 259, startPoint y: 323, endPoint x: 305, endPoint y: 327, distance: 46.5
click at [305, 327] on span "15,640" at bounding box center [282, 323] width 55 height 25
drag, startPoint x: 251, startPoint y: 460, endPoint x: 346, endPoint y: 473, distance: 95.8
click at [346, 473] on div "-1,840 SAR 16,100 Send Message Send Message" at bounding box center [414, 499] width 504 height 96
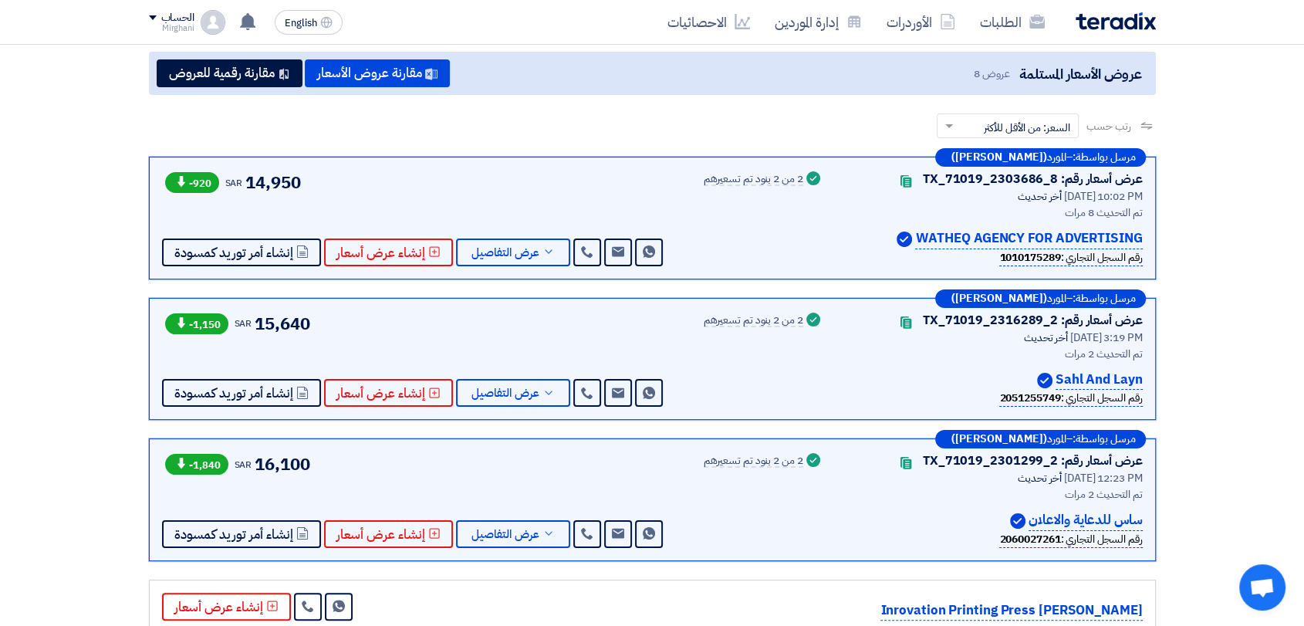
click at [354, 187] on div "-920 SAR 14,950 Send Message Send Message" at bounding box center [414, 218] width 504 height 96
